Goal: Information Seeking & Learning: Learn about a topic

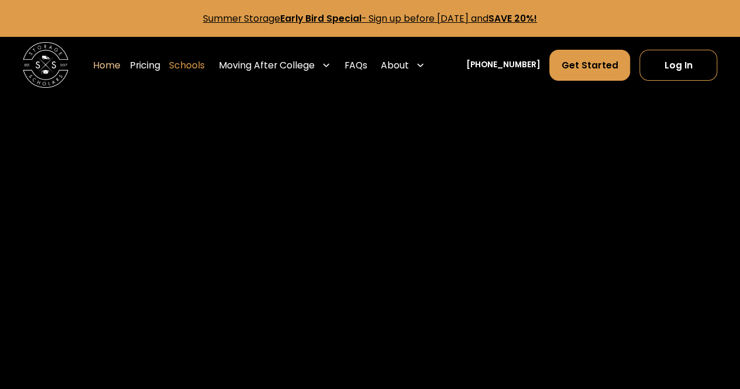
click at [193, 69] on link "Schools" at bounding box center [187, 65] width 36 height 32
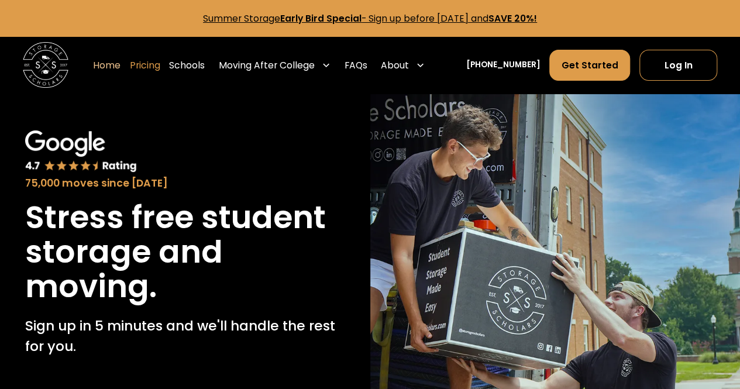
click at [160, 69] on link "Pricing" at bounding box center [145, 65] width 30 height 32
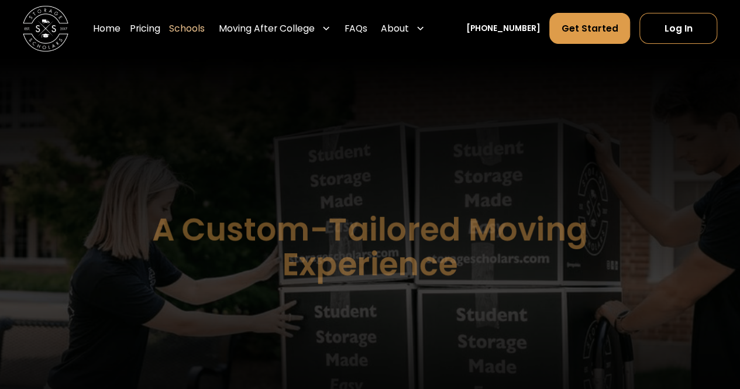
click at [530, 113] on header "A Custom-Tailored Moving Experience At each school, storage scholars offers a u…" at bounding box center [370, 247] width 740 height 380
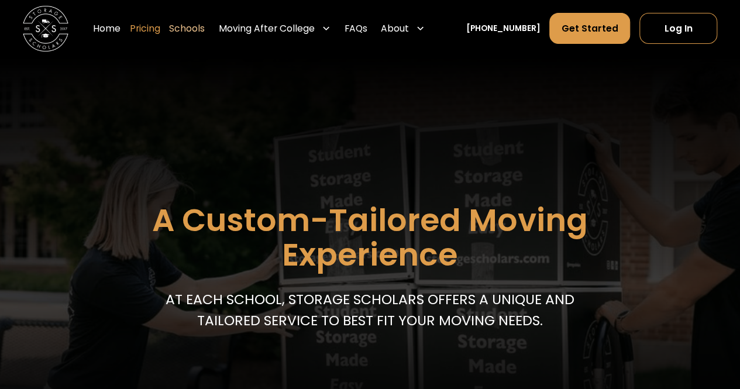
click at [147, 35] on link "Pricing" at bounding box center [145, 29] width 30 height 32
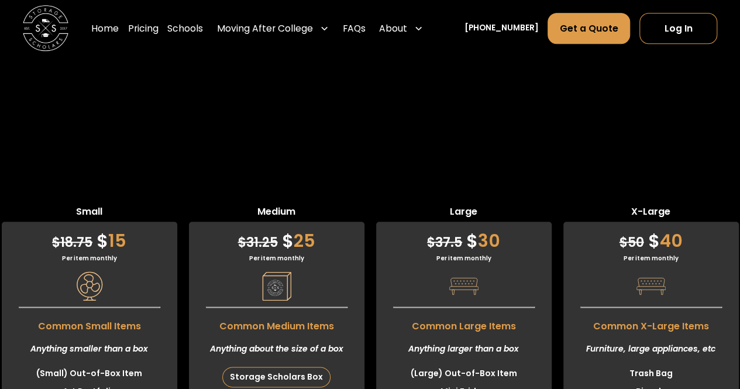
scroll to position [2753, 0]
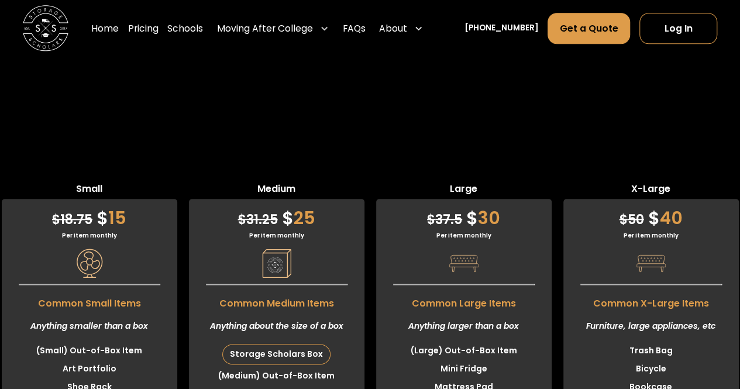
click at [481, 342] on li "(Large) Out-of-Box Item" at bounding box center [463, 351] width 175 height 18
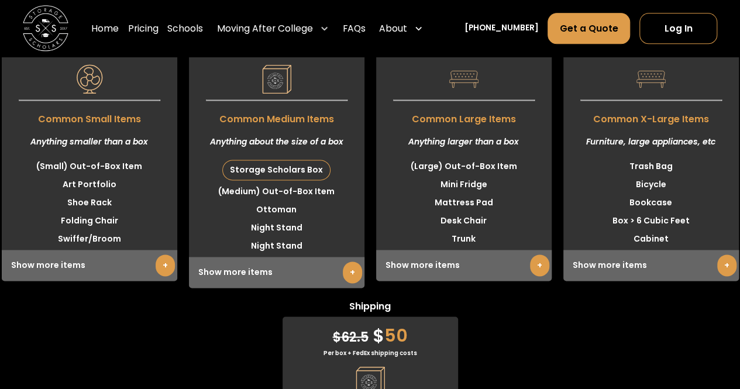
scroll to position [2937, 0]
click at [698, 26] on link "Log In" at bounding box center [678, 28] width 78 height 31
